Goal: Find specific page/section: Find specific page/section

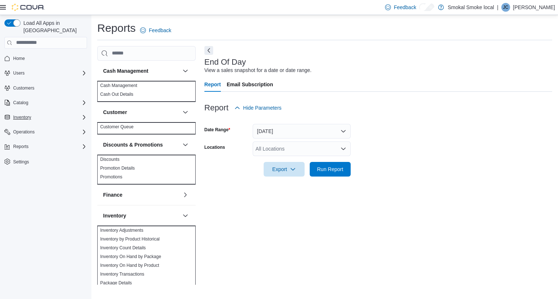
click at [45, 113] on div "Inventory" at bounding box center [50, 117] width 74 height 9
click at [42, 125] on span "Adjustments (Classic)" at bounding box center [31, 128] width 42 height 6
